Goal: Find specific page/section: Find specific page/section

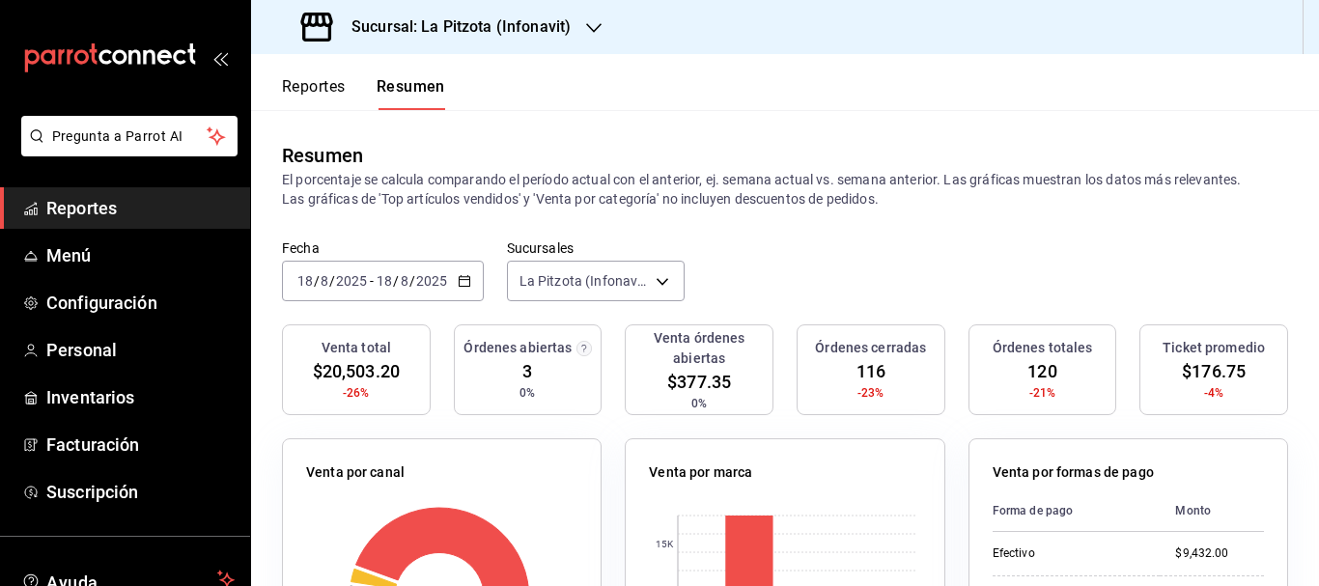
click at [457, 23] on h3 "Sucursal: La Pitzota (Infonavit)" at bounding box center [453, 26] width 235 height 23
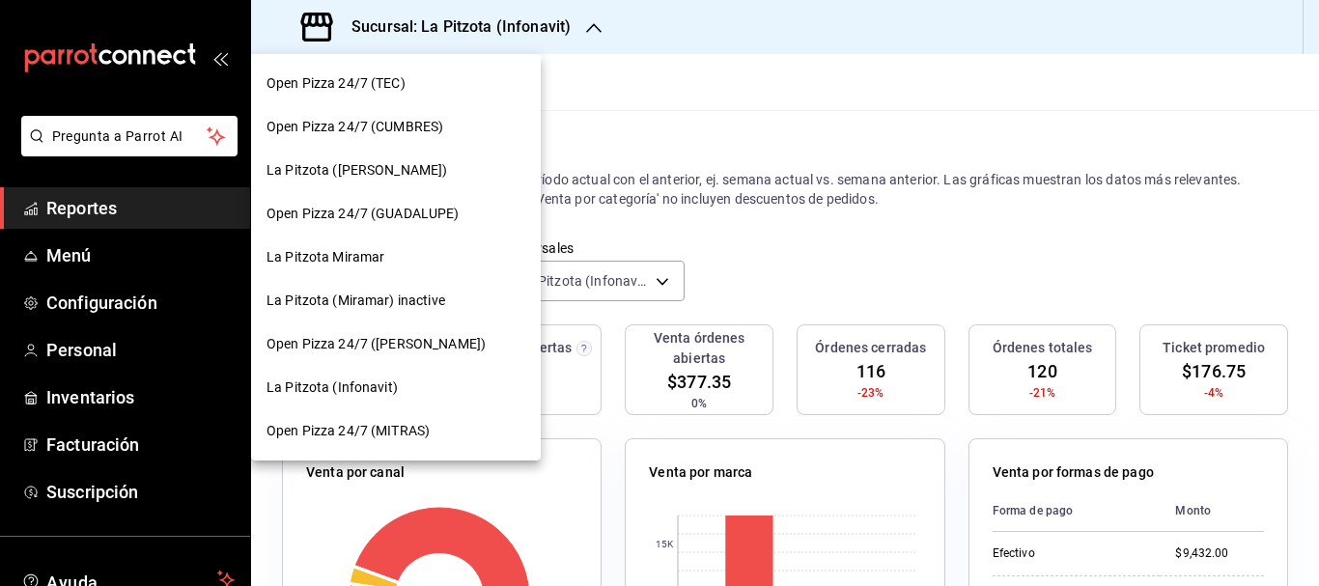
click at [377, 157] on div "La Pitzota ([PERSON_NAME])" at bounding box center [396, 170] width 290 height 43
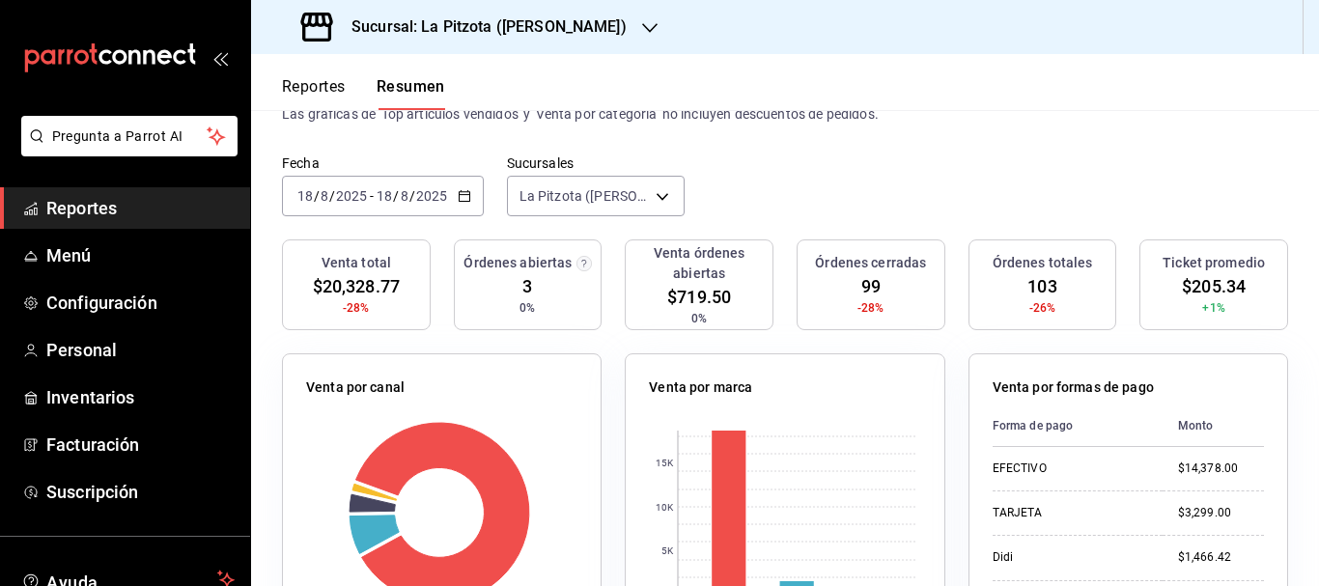
scroll to position [107, 0]
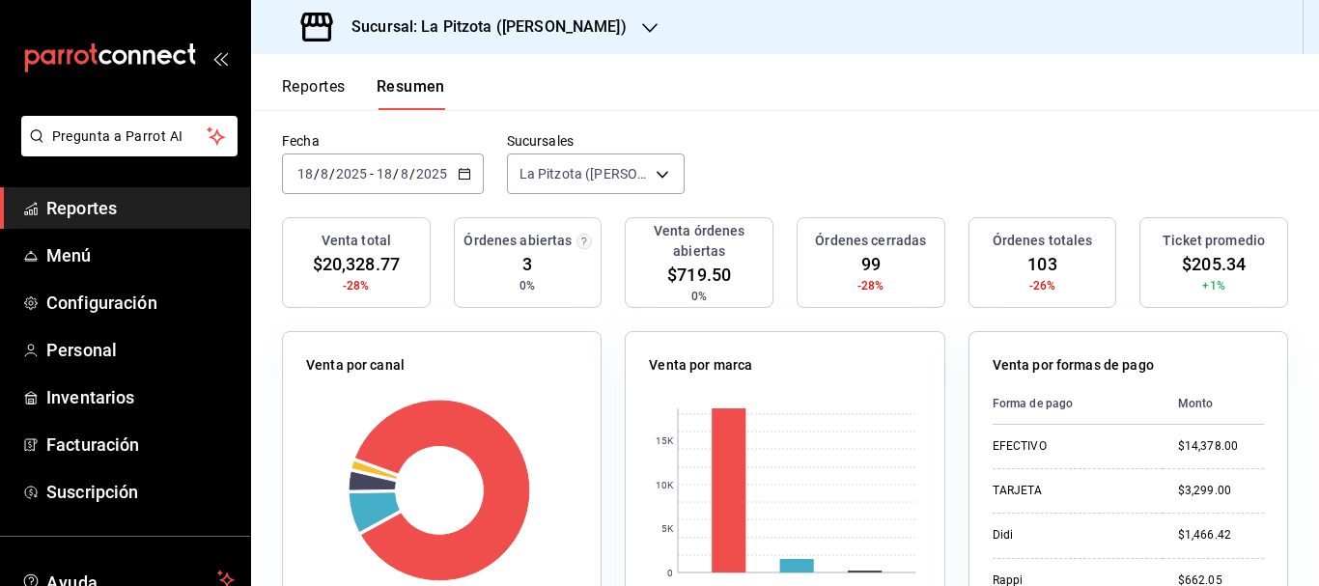
click at [488, 17] on h3 "Sucursal: La Pitzota ([PERSON_NAME])" at bounding box center [481, 26] width 291 height 23
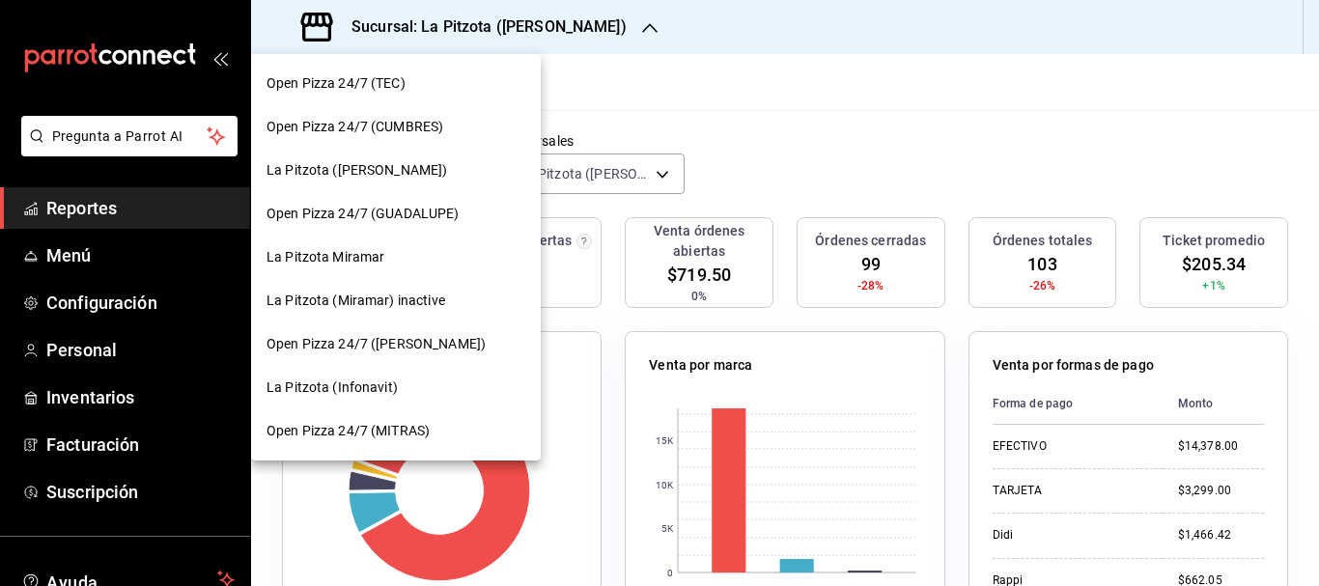
click at [509, 17] on div at bounding box center [659, 293] width 1319 height 586
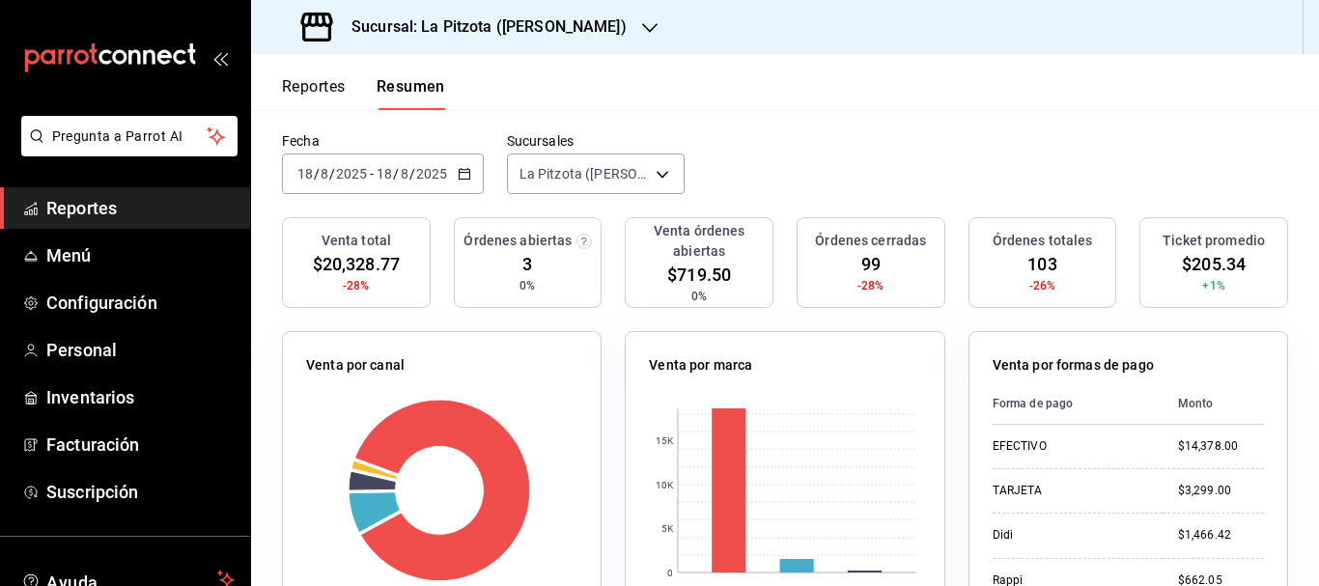
click at [509, 17] on h3 "Sucursal: La Pitzota ([PERSON_NAME])" at bounding box center [481, 26] width 291 height 23
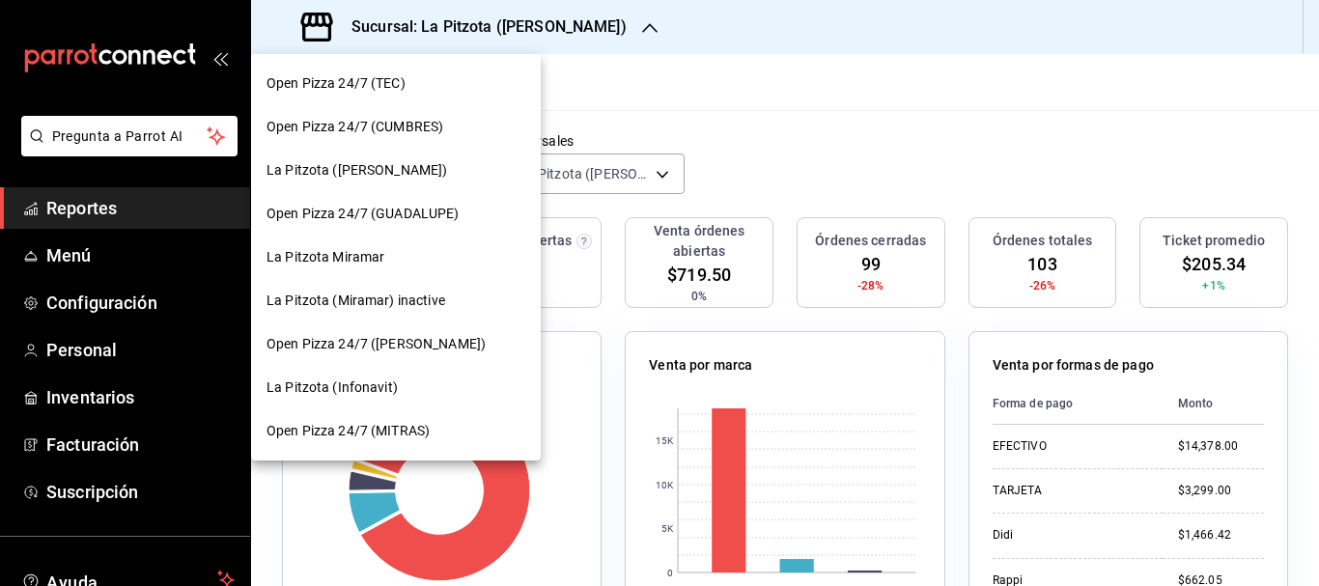
click at [509, 17] on div at bounding box center [659, 293] width 1319 height 586
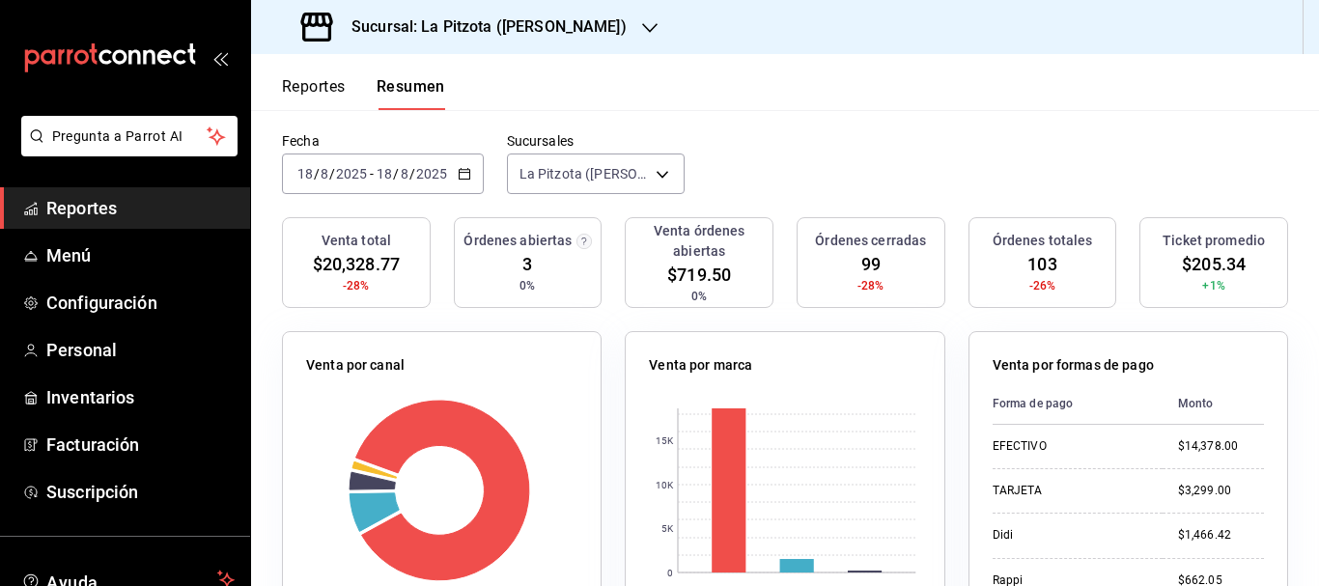
click at [509, 17] on h3 "Sucursal: La Pitzota ([PERSON_NAME])" at bounding box center [481, 26] width 291 height 23
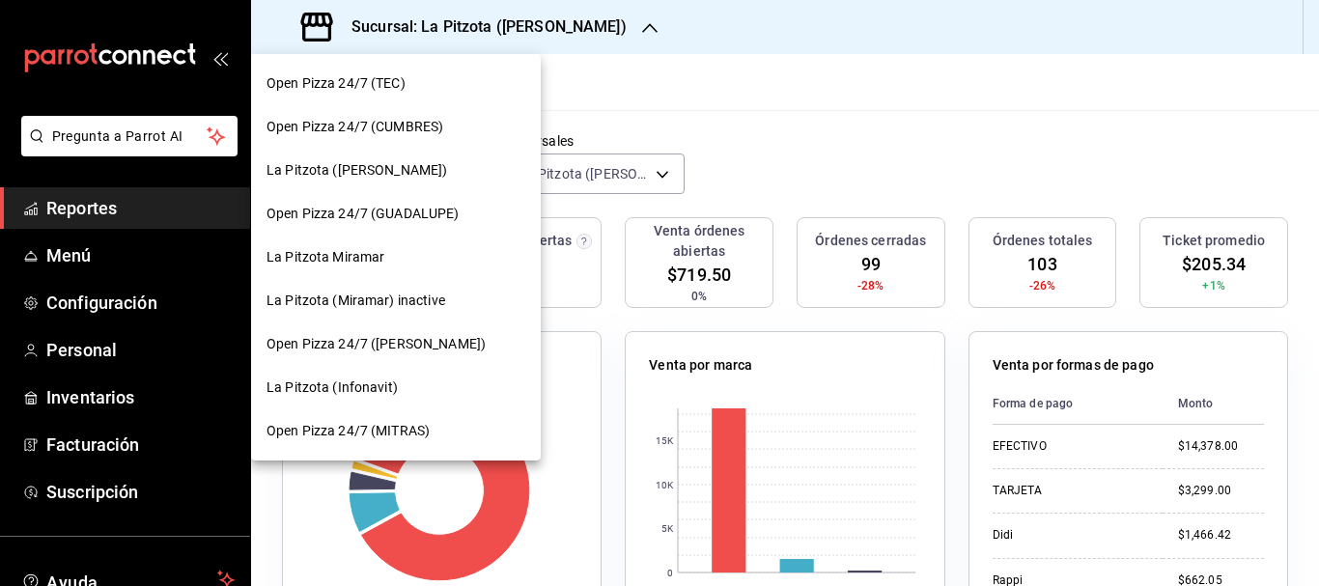
click at [333, 367] on div "La Pitzota (Infonavit)" at bounding box center [396, 387] width 290 height 43
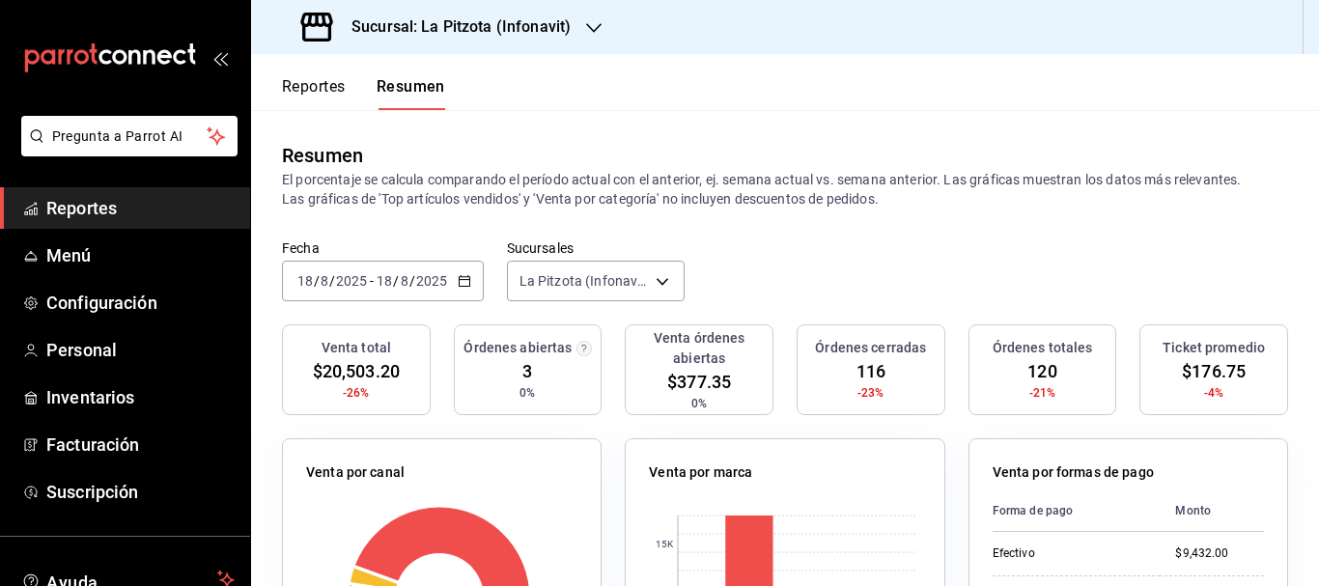
click at [497, 22] on h3 "Sucursal: La Pitzota (Infonavit)" at bounding box center [453, 26] width 235 height 23
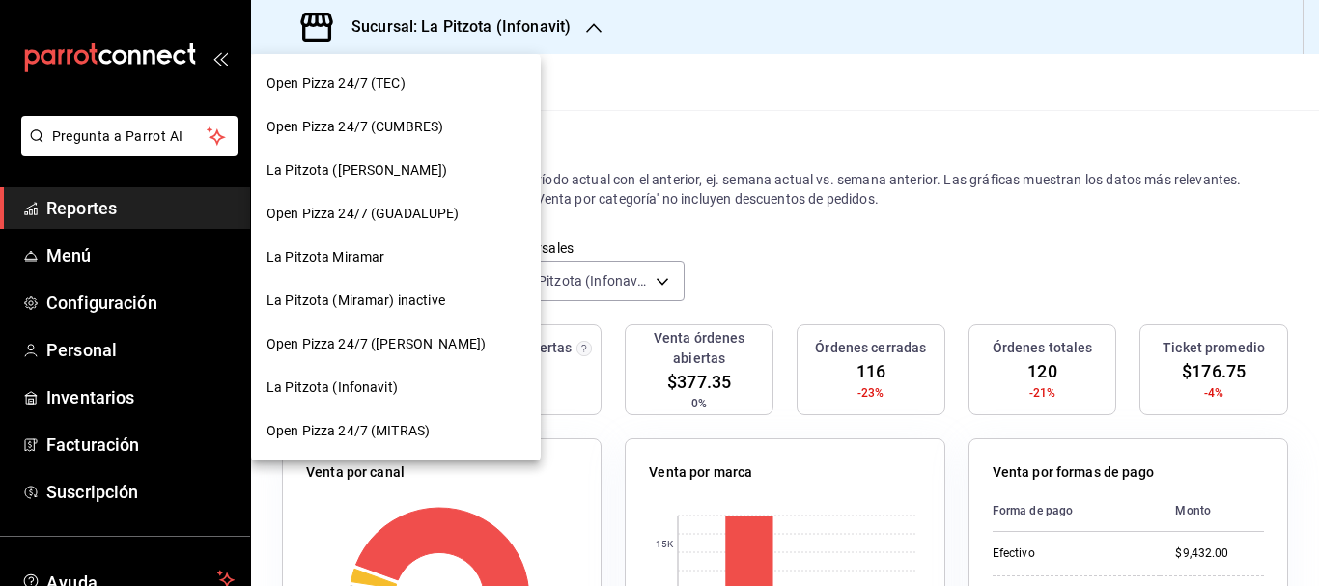
click at [388, 163] on span "La Pitzota ([PERSON_NAME])" at bounding box center [356, 170] width 181 height 20
